Goal: Task Accomplishment & Management: Manage account settings

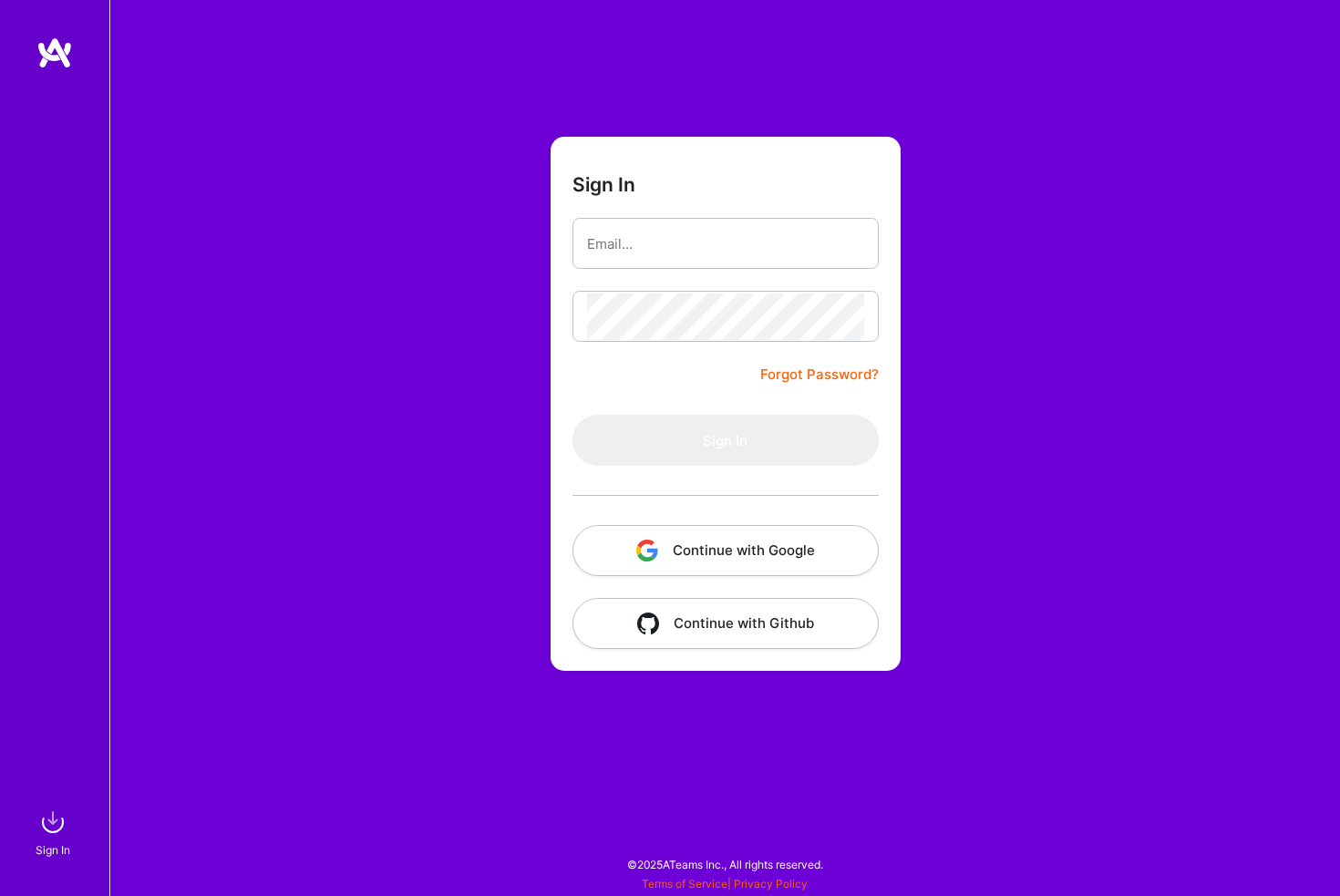
click at [719, 241] on input "email" at bounding box center [725, 243] width 277 height 47
type input "[EMAIL_ADDRESS][DOMAIN_NAME]"
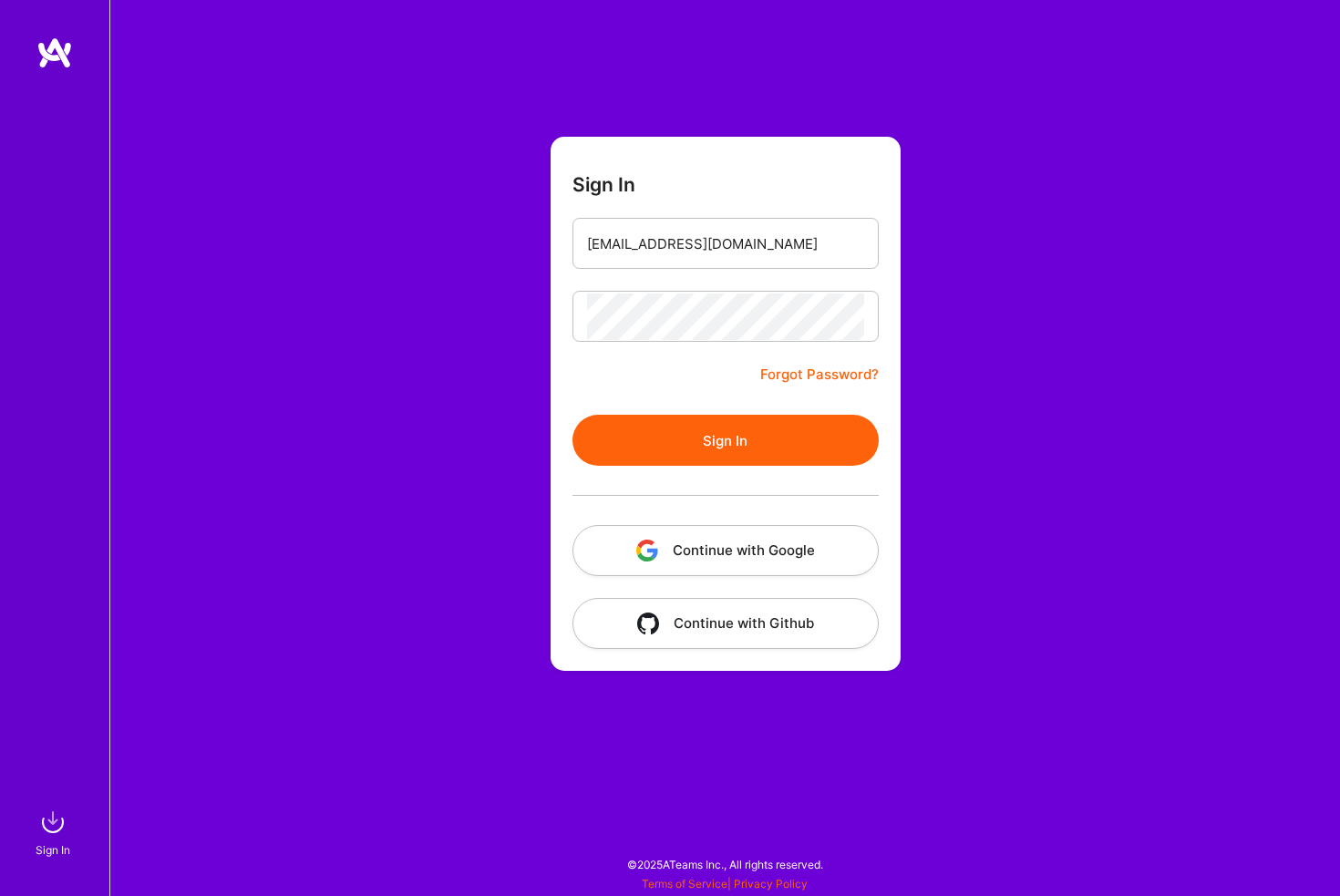
click at [722, 451] on button "Sign In" at bounding box center [725, 440] width 306 height 51
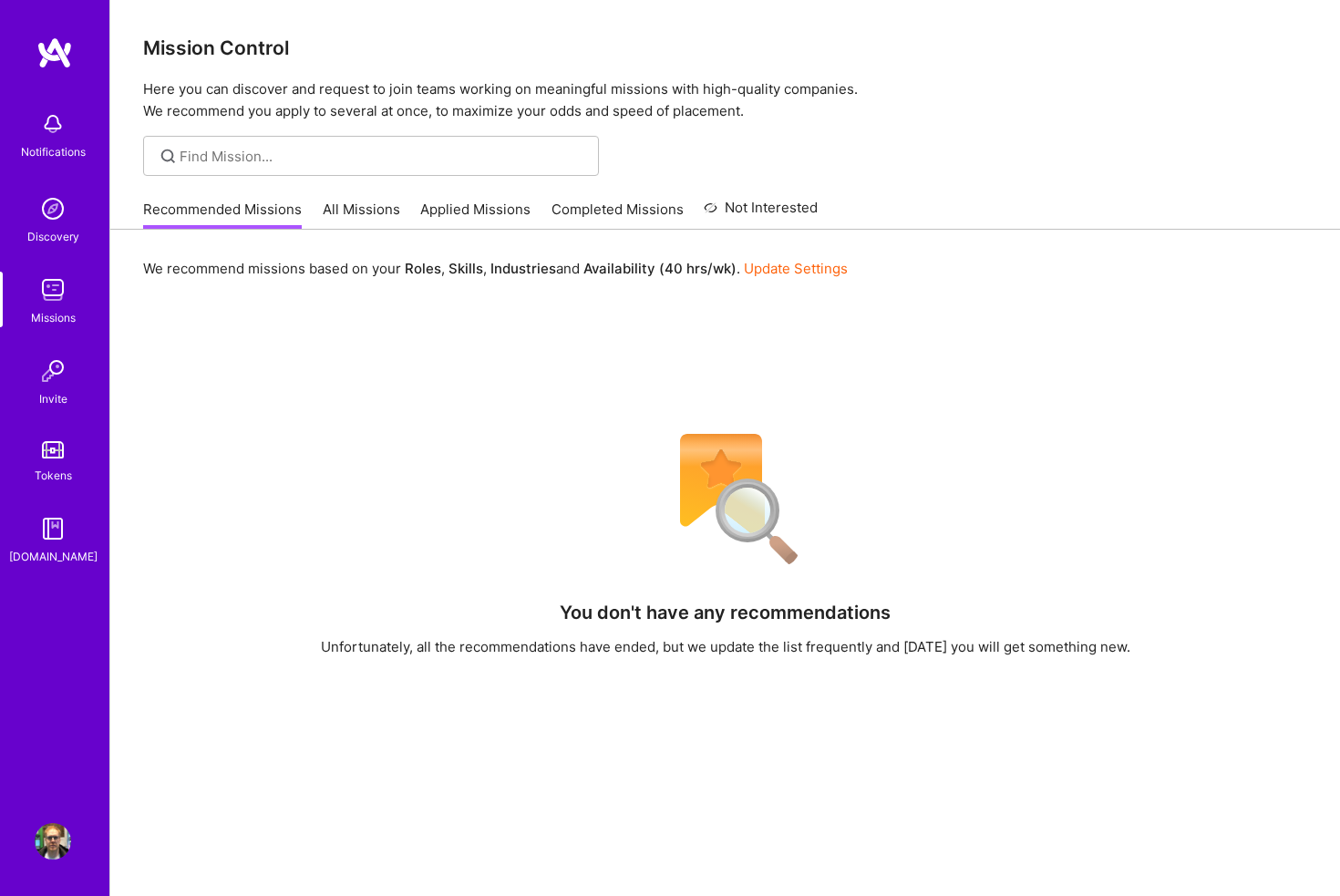
click at [488, 210] on link "Applied Missions" at bounding box center [475, 215] width 110 height 30
